Goal: Task Accomplishment & Management: Manage account settings

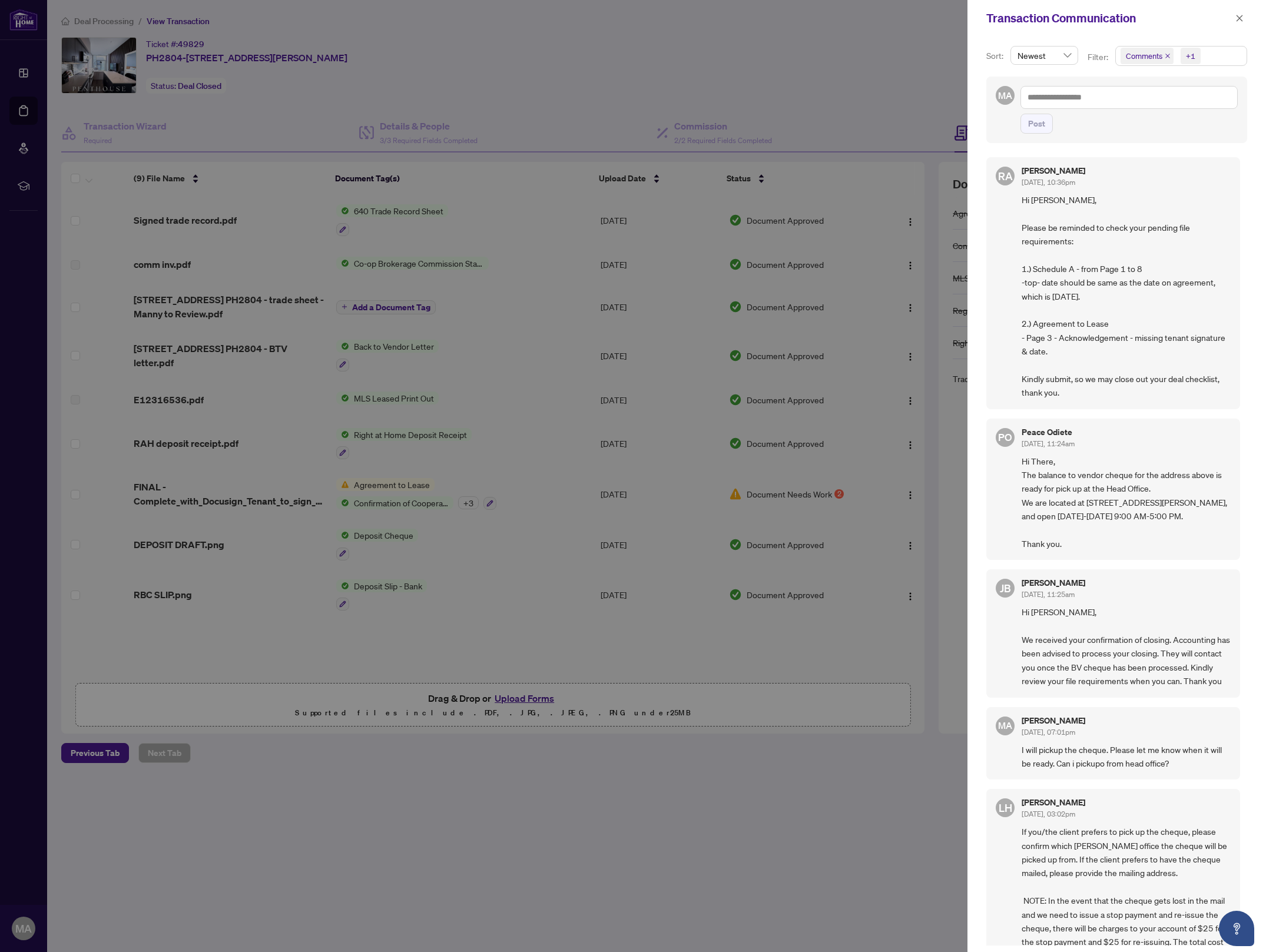
click at [266, 140] on div at bounding box center [633, 476] width 1266 height 952
click at [430, 108] on div at bounding box center [633, 476] width 1266 height 952
click at [1239, 17] on icon "close" at bounding box center [1239, 18] width 7 height 7
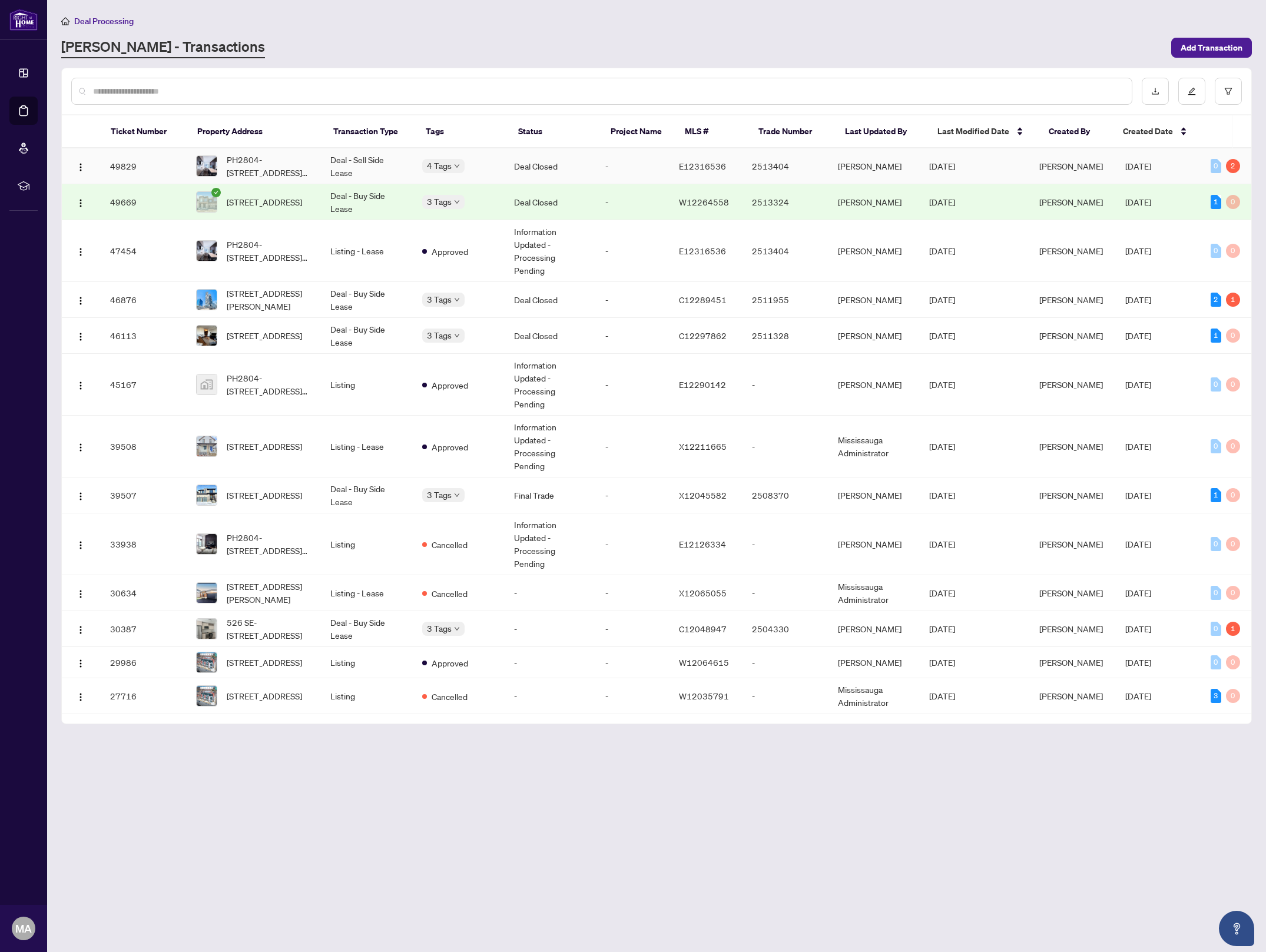
click at [375, 160] on td "Deal - Sell Side Lease" at bounding box center [366, 166] width 92 height 35
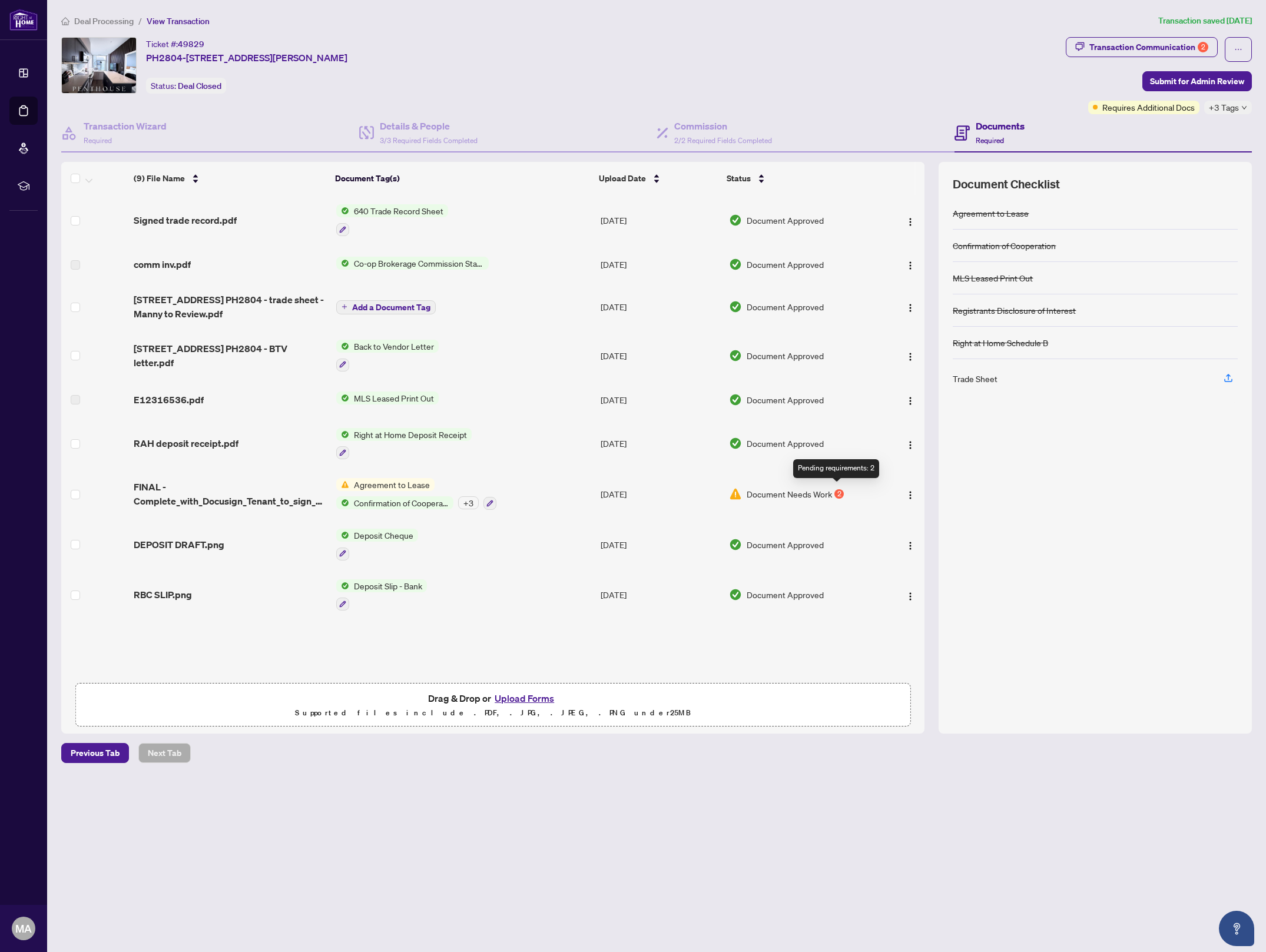
click at [835, 489] on div "2" at bounding box center [839, 494] width 10 height 10
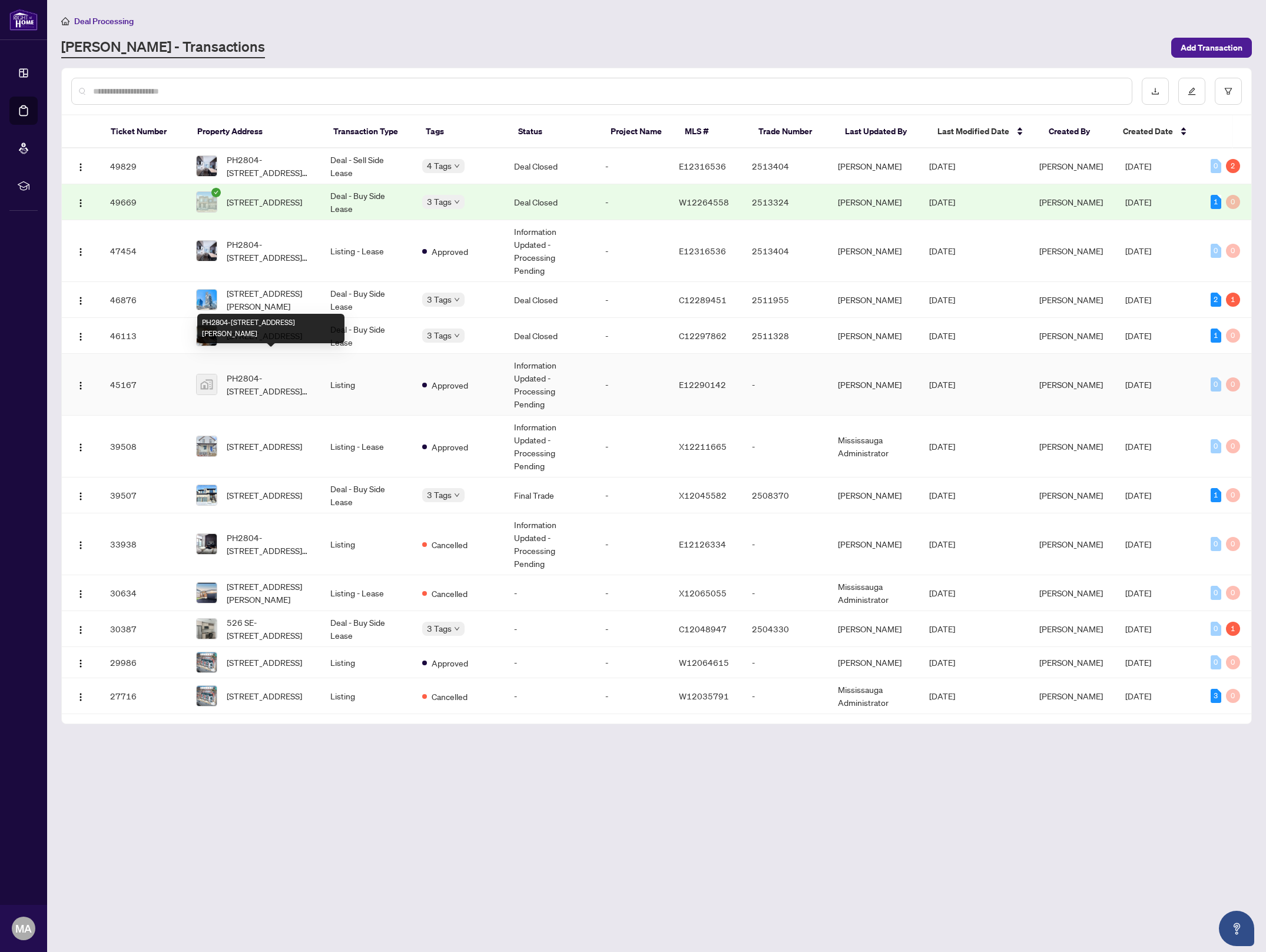
click at [265, 371] on span "PH2804-[STREET_ADDRESS][PERSON_NAME]" at bounding box center [269, 384] width 85 height 26
